Goal: Transaction & Acquisition: Purchase product/service

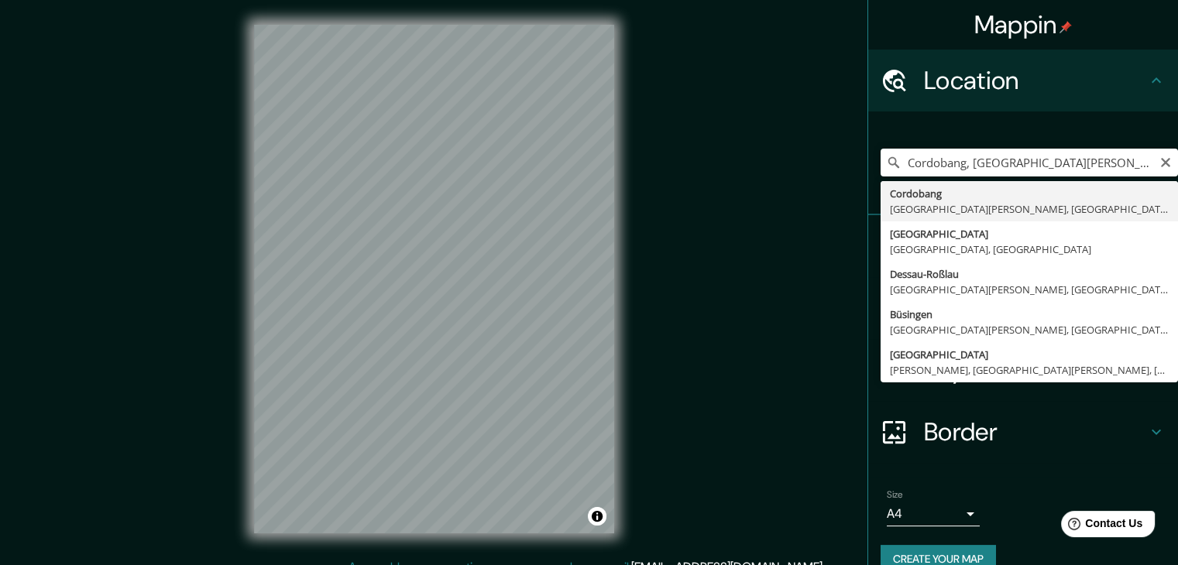
type input "Cordobang, [GEOGRAPHIC_DATA][PERSON_NAME], [GEOGRAPHIC_DATA], [GEOGRAPHIC_DATA]"
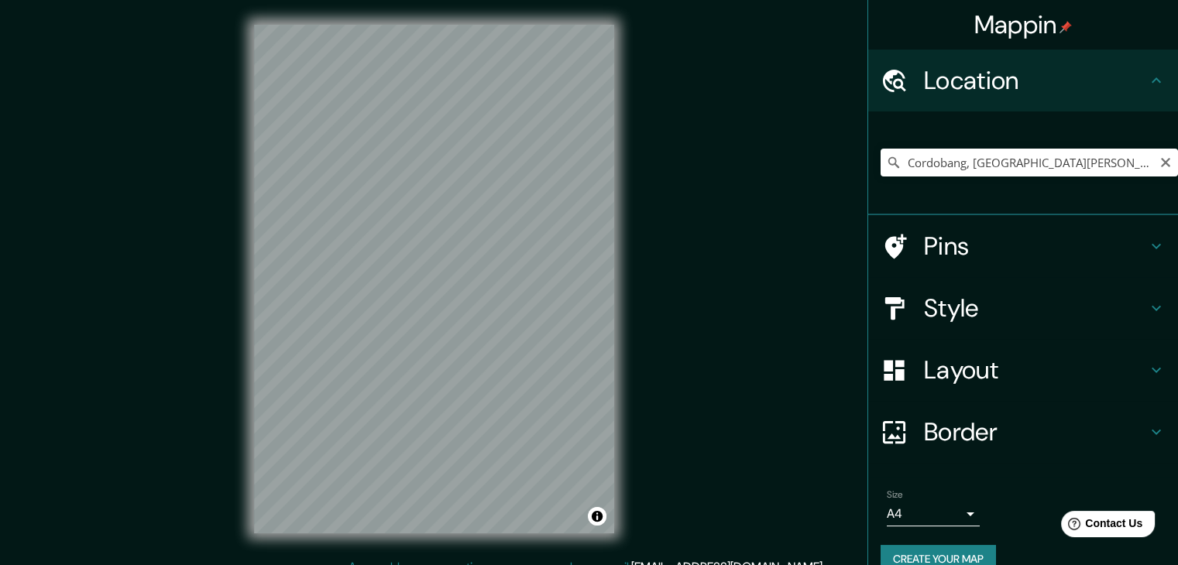
click at [1159, 154] on button "Clear" at bounding box center [1165, 161] width 12 height 15
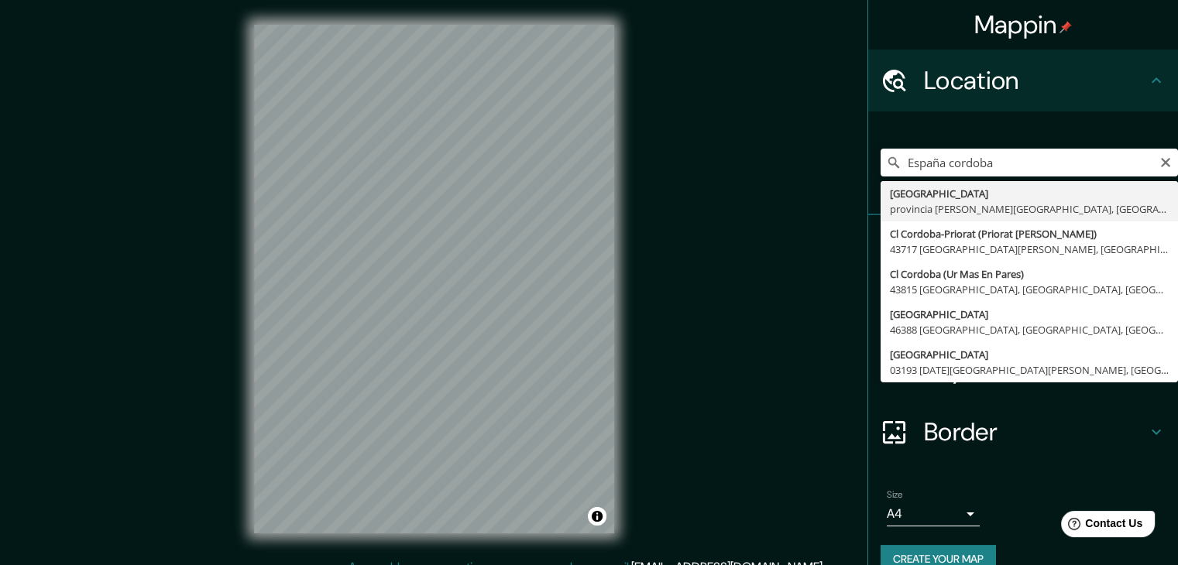
type input "[GEOGRAPHIC_DATA], [GEOGRAPHIC_DATA][PERSON_NAME], [GEOGRAPHIC_DATA]"
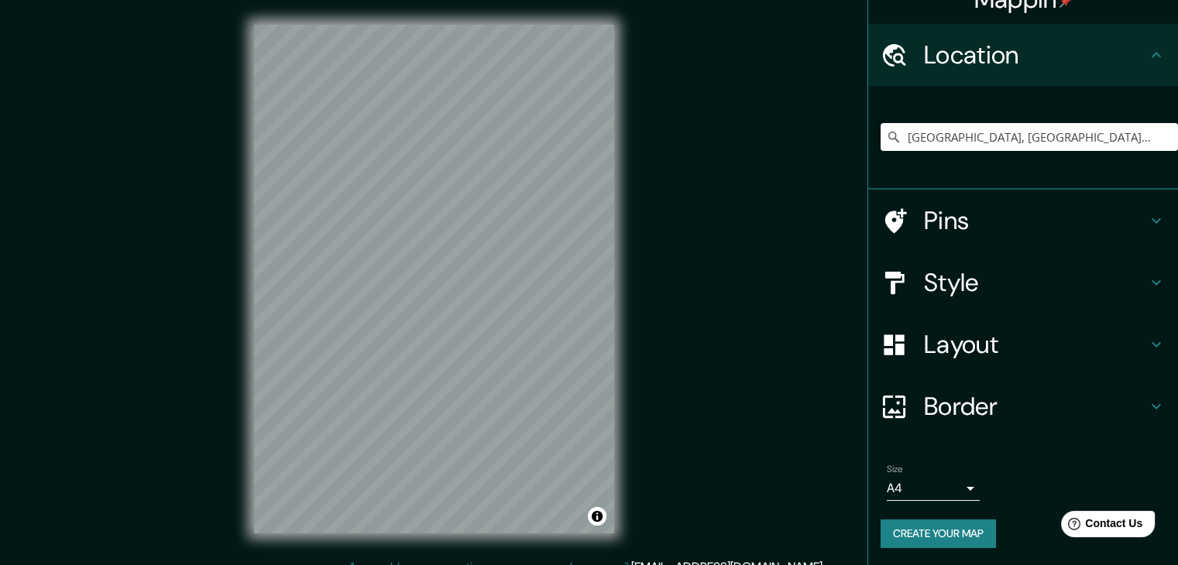
scroll to position [26, 0]
click at [1147, 273] on icon at bounding box center [1156, 282] width 19 height 19
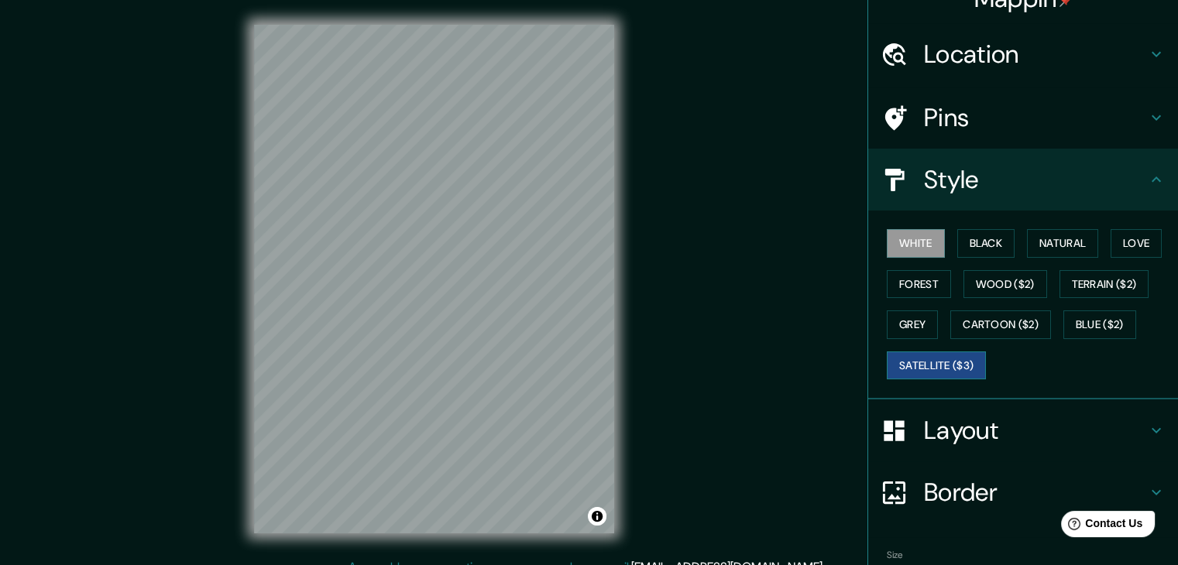
click at [931, 372] on button "Satellite ($3)" at bounding box center [936, 366] width 99 height 29
click at [911, 239] on button "White" at bounding box center [916, 243] width 58 height 29
drag, startPoint x: 966, startPoint y: 232, endPoint x: 966, endPoint y: 240, distance: 8.5
click at [967, 232] on button "Black" at bounding box center [986, 243] width 58 height 29
click at [922, 362] on button "Satellite ($3)" at bounding box center [936, 366] width 99 height 29
